Goal: Download file/media

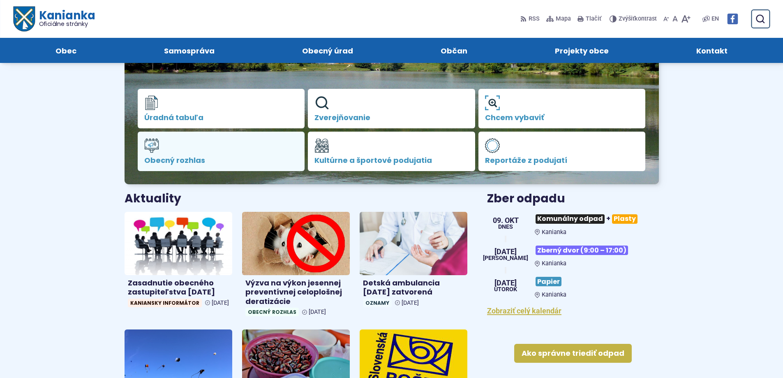
scroll to position [41, 0]
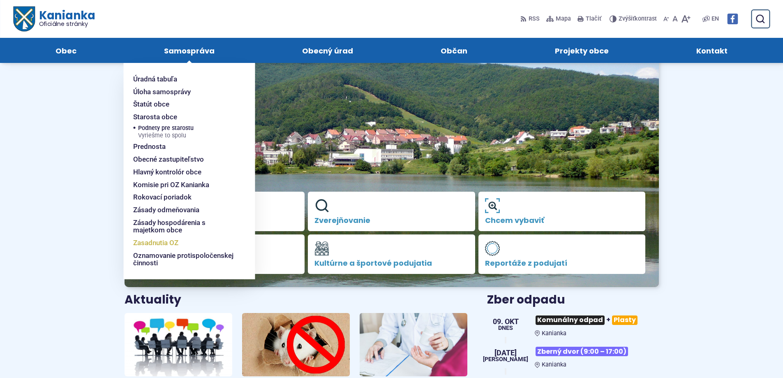
click at [155, 242] on span "Zasadnutia OZ" at bounding box center [155, 242] width 45 height 13
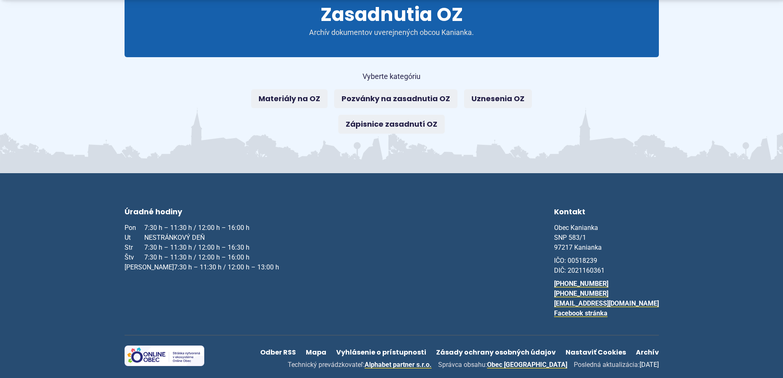
scroll to position [123, 0]
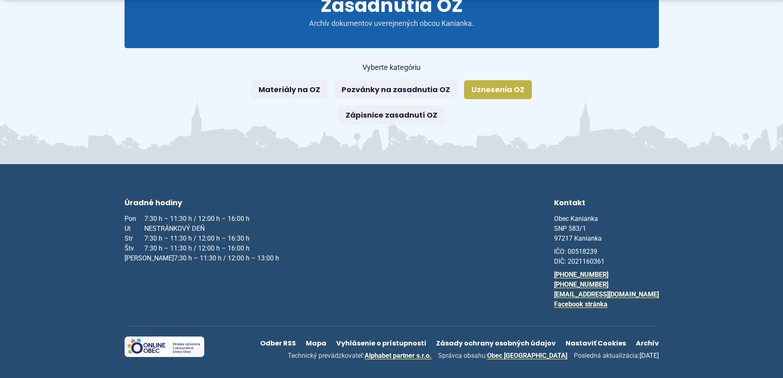
click at [491, 86] on link "Uznesenia OZ" at bounding box center [498, 89] width 68 height 19
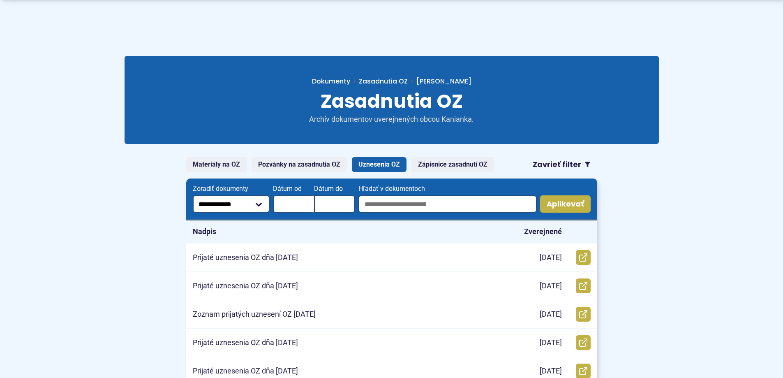
scroll to position [41, 0]
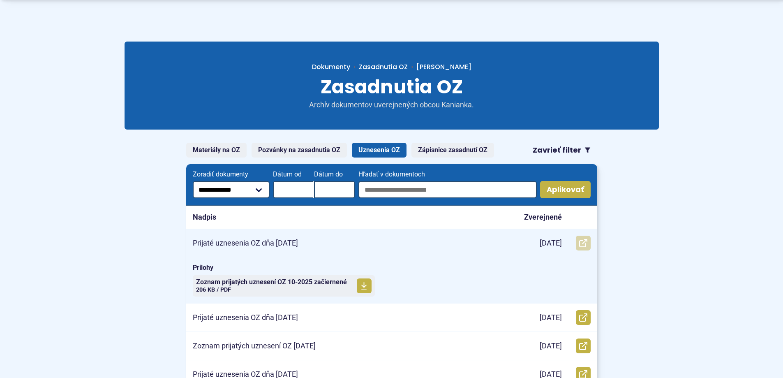
click at [587, 243] on icon at bounding box center [583, 243] width 8 height 8
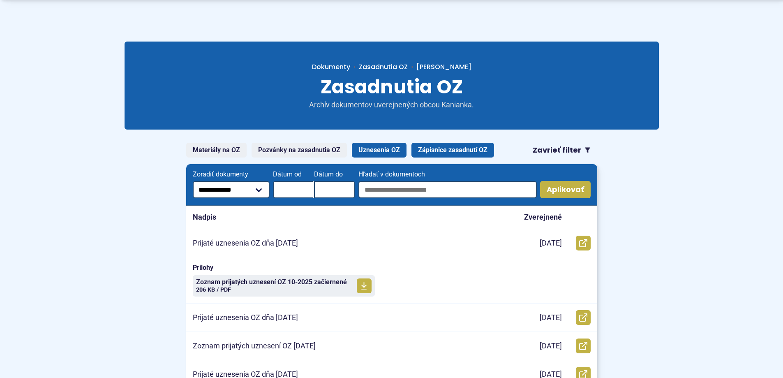
click at [469, 155] on link "Zápisnice zasadnutí OZ" at bounding box center [453, 150] width 83 height 15
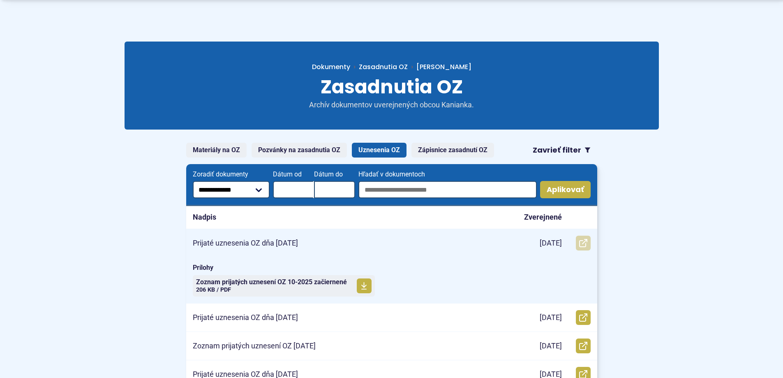
click at [584, 237] on link "Otvoriť document Prijaté uznesenia OZ dňa 8.10.2025 v novom okne." at bounding box center [583, 243] width 15 height 15
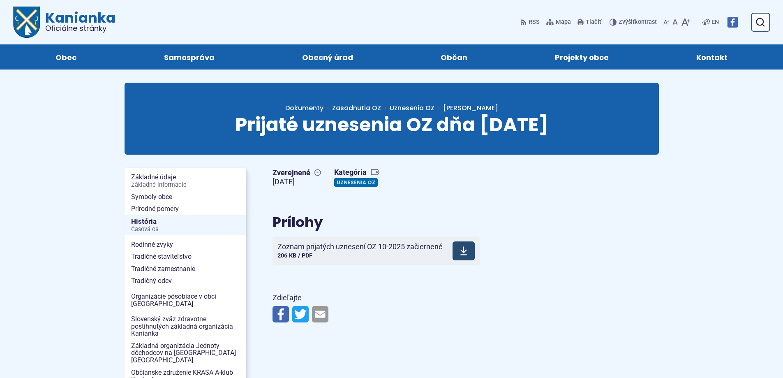
click at [462, 254] on icon at bounding box center [463, 251] width 7 height 10
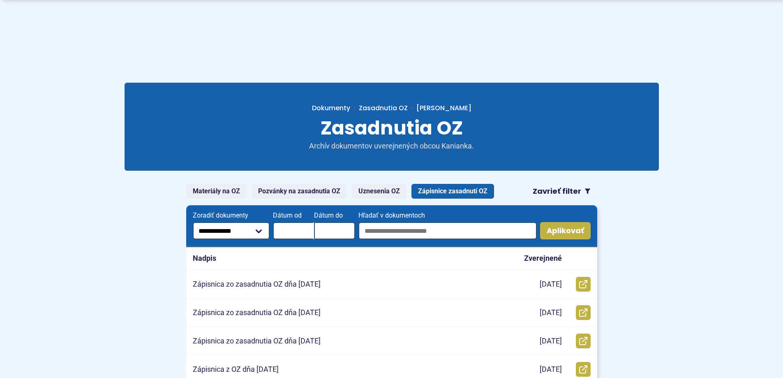
scroll to position [41, 0]
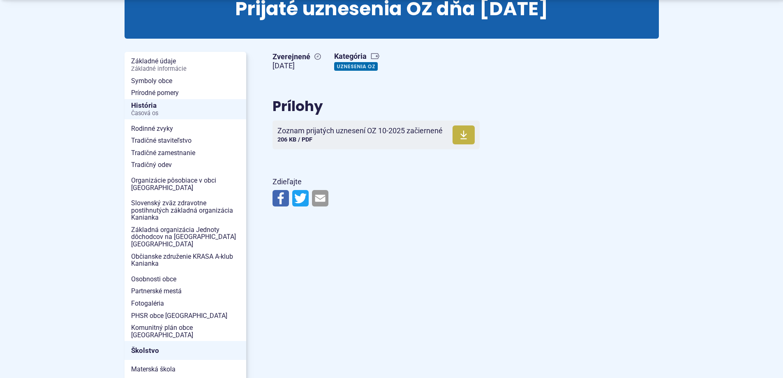
scroll to position [123, 0]
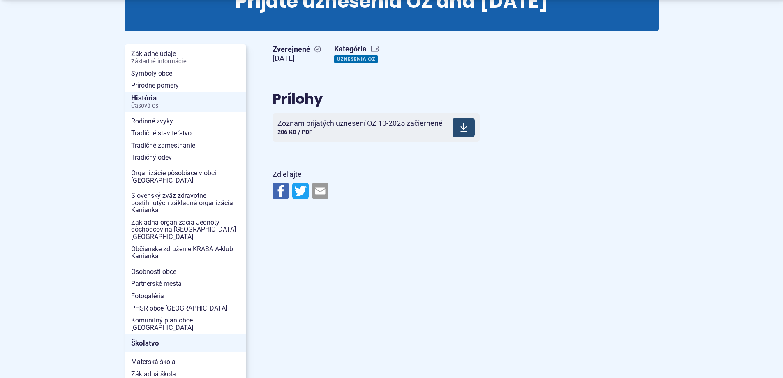
click at [461, 123] on icon at bounding box center [463, 128] width 7 height 10
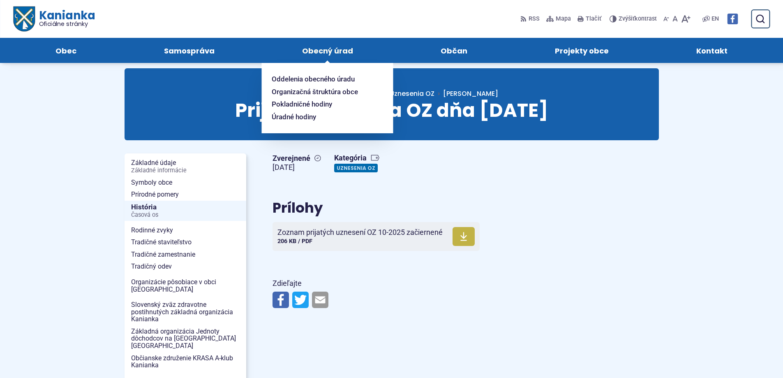
scroll to position [0, 0]
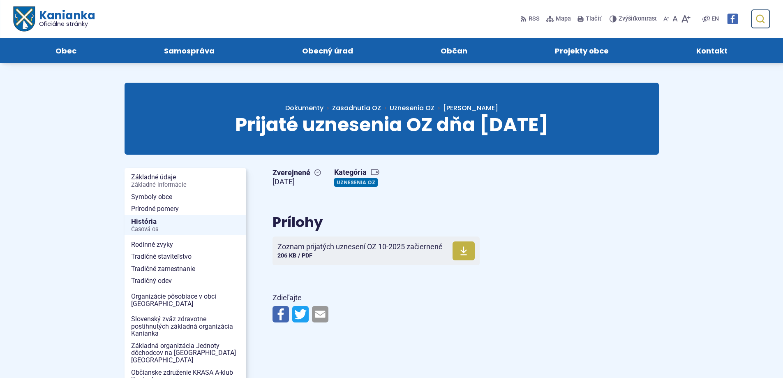
click at [759, 18] on icon "submit" at bounding box center [760, 19] width 10 height 10
type input "********"
click at [753, 12] on button "Odoslať vyhľadávací formulár" at bounding box center [760, 19] width 15 height 15
click at [324, 106] on span "Dokumenty" at bounding box center [304, 107] width 38 height 9
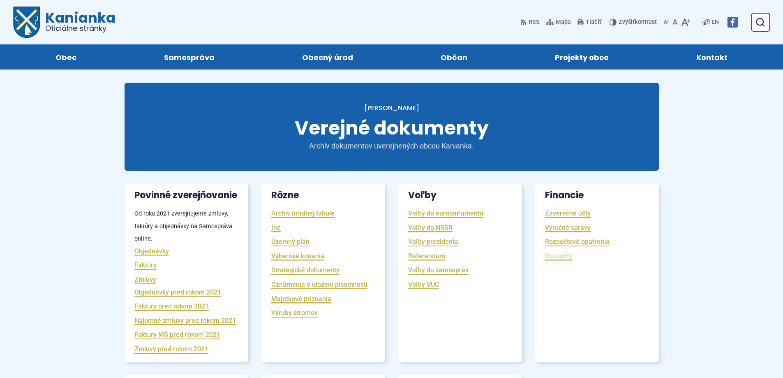
click at [561, 257] on link "Rozpočty" at bounding box center [558, 255] width 27 height 9
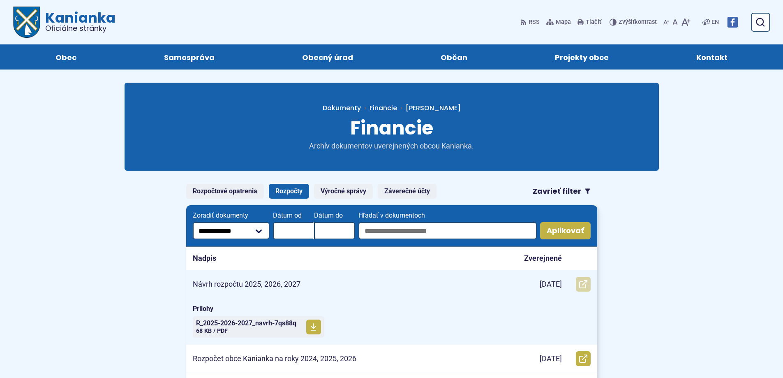
click at [586, 284] on icon at bounding box center [583, 284] width 8 height 8
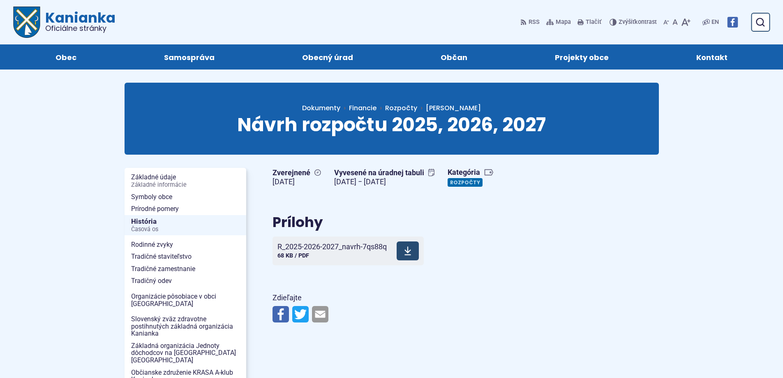
click at [410, 257] on span at bounding box center [408, 250] width 22 height 19
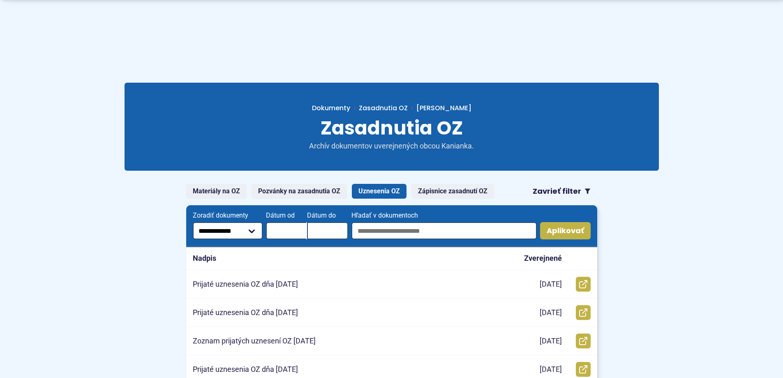
scroll to position [41, 0]
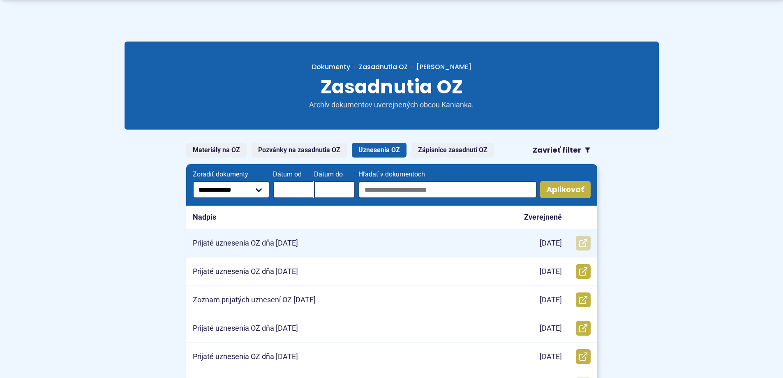
click at [584, 244] on icon at bounding box center [583, 243] width 8 height 8
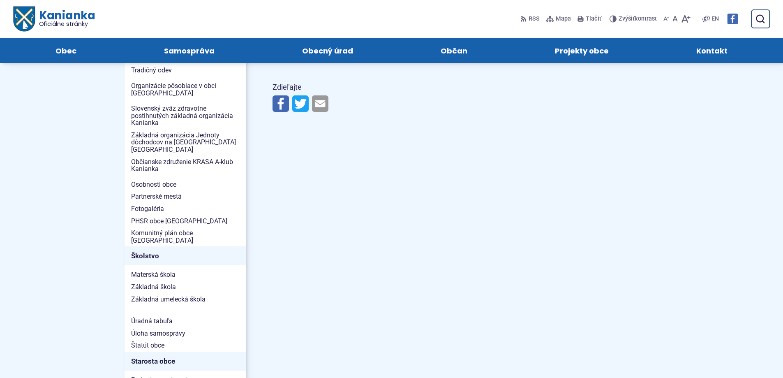
scroll to position [82, 0]
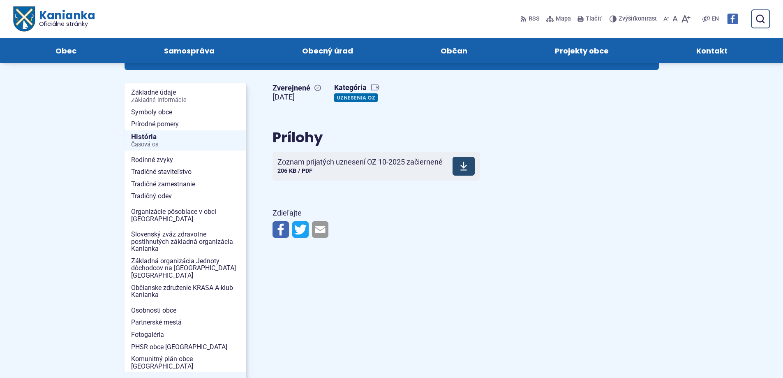
click at [472, 172] on span at bounding box center [464, 166] width 22 height 19
